Goal: Transaction & Acquisition: Purchase product/service

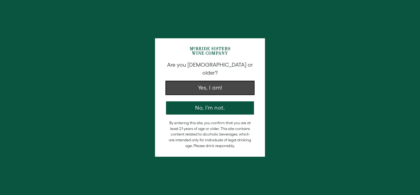
click at [197, 81] on button "Yes, I am!" at bounding box center [210, 87] width 88 height 13
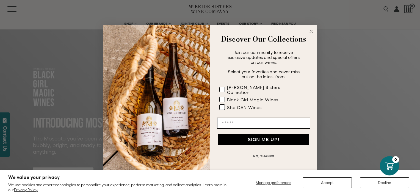
click at [310, 33] on icon "Close dialog" at bounding box center [311, 31] width 3 height 3
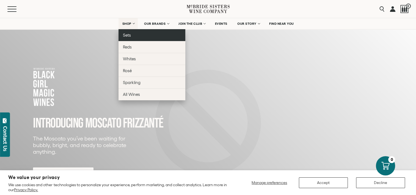
click at [129, 31] on link "Sets" at bounding box center [151, 35] width 67 height 12
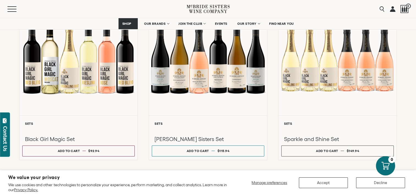
scroll to position [445, 0]
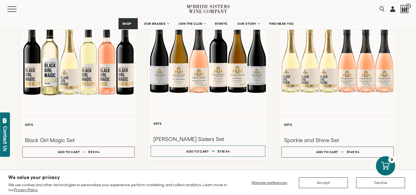
click at [226, 69] on div at bounding box center [208, 56] width 120 height 117
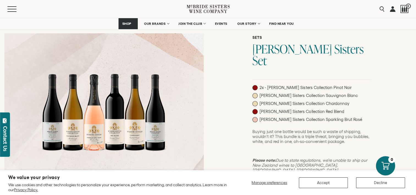
scroll to position [39, 0]
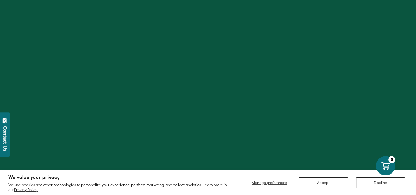
scroll to position [445, 0]
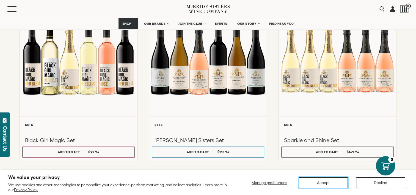
click at [308, 183] on button "Accept" at bounding box center [323, 182] width 49 height 11
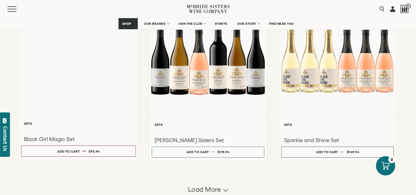
click at [93, 72] on div "Liquid error (snippets/component__lazyload-image line 33): height must be a num…" at bounding box center [78, 56] width 120 height 117
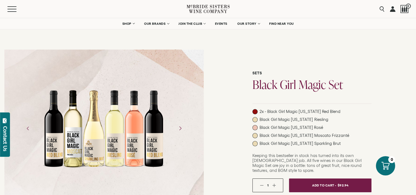
click at [180, 126] on icon "Next" at bounding box center [180, 128] width 10 height 10
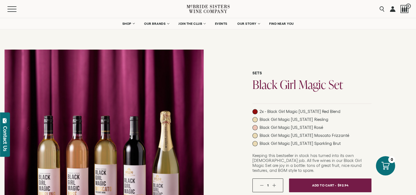
click at [180, 126] on icon "Next" at bounding box center [180, 128] width 10 height 10
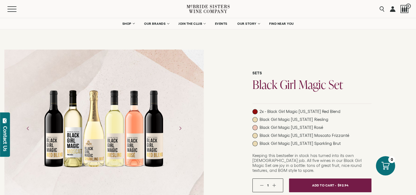
click at [148, 113] on div at bounding box center [104, 128] width 124 height 124
